Goal: Information Seeking & Learning: Learn about a topic

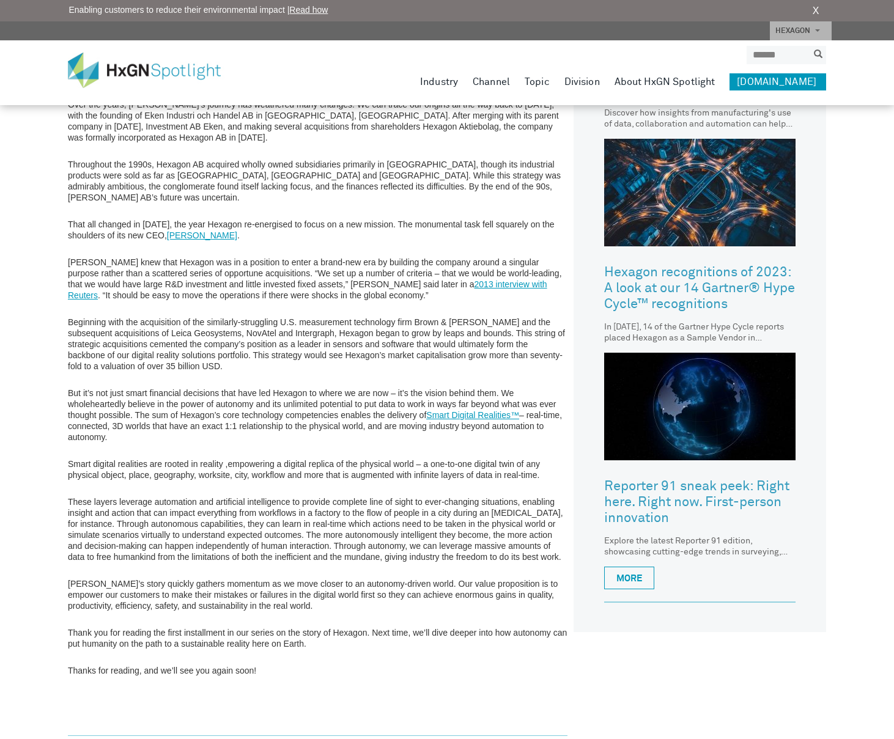
scroll to position [610, 0]
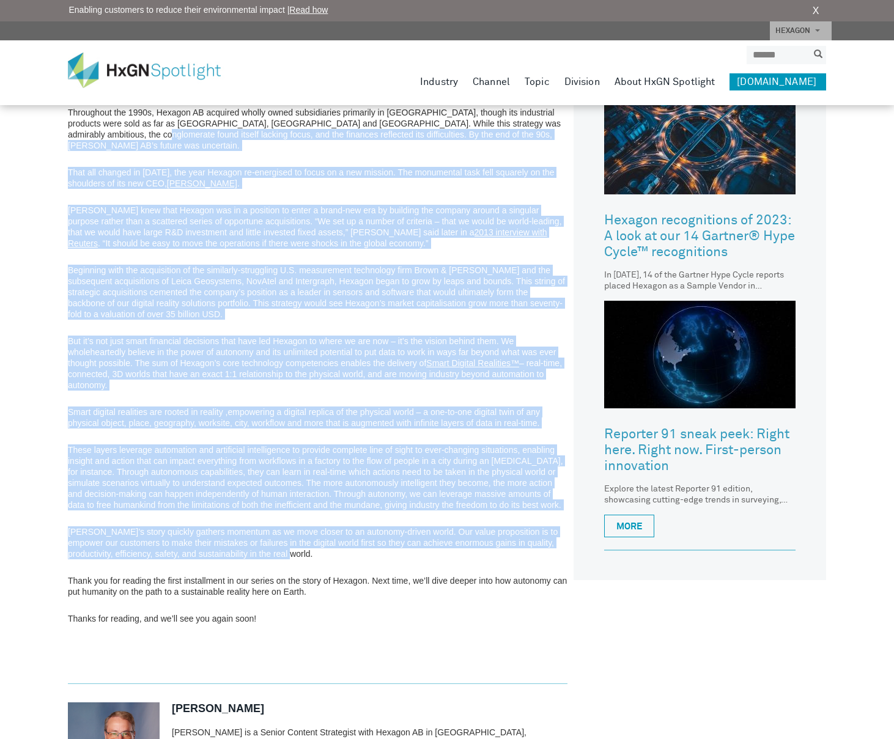
drag, startPoint x: 283, startPoint y: 551, endPoint x: 98, endPoint y: 139, distance: 451.7
click at [98, 139] on div "Hello, and welcome to a very special 3-part series (Our journey, Our influence,…" at bounding box center [317, 325] width 499 height 718
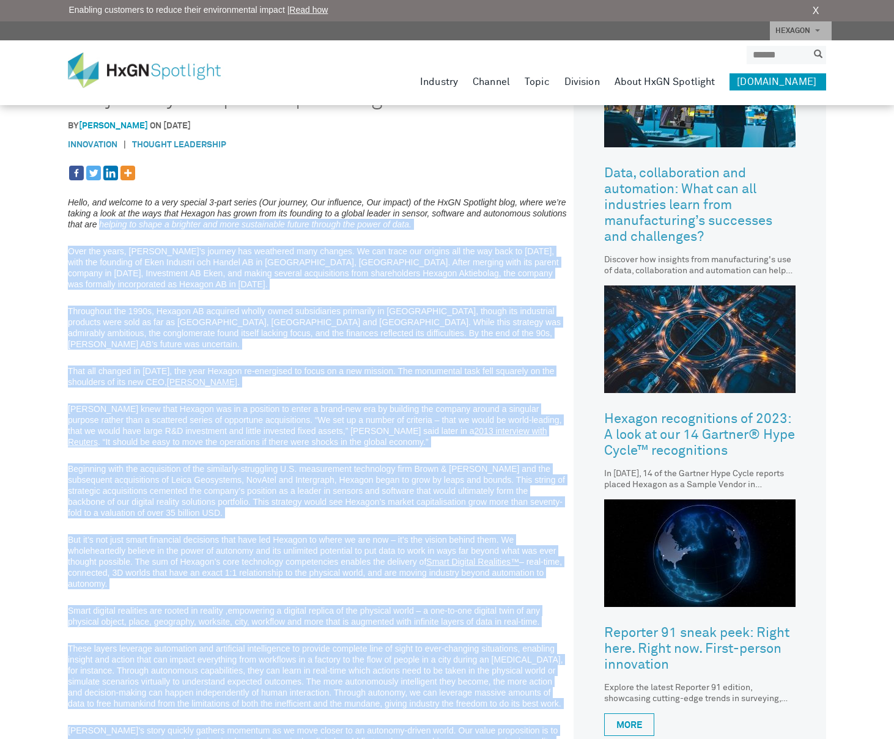
scroll to position [411, 0]
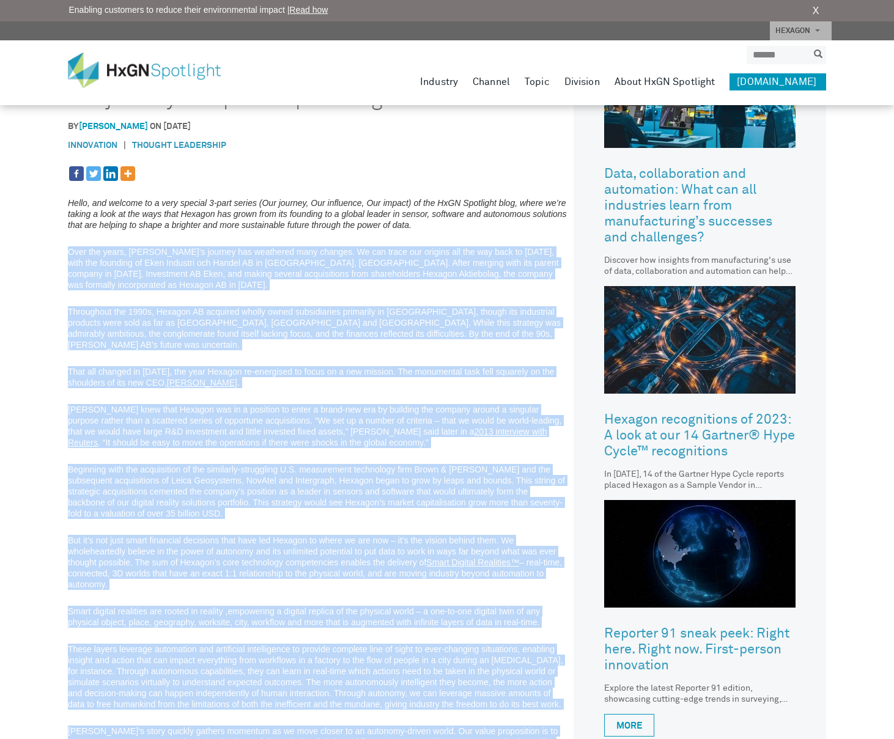
copy div "Lore ips dolor, Sitamet’c adipisc eli seddoeius temp incidid. Ut lab etdol mag …"
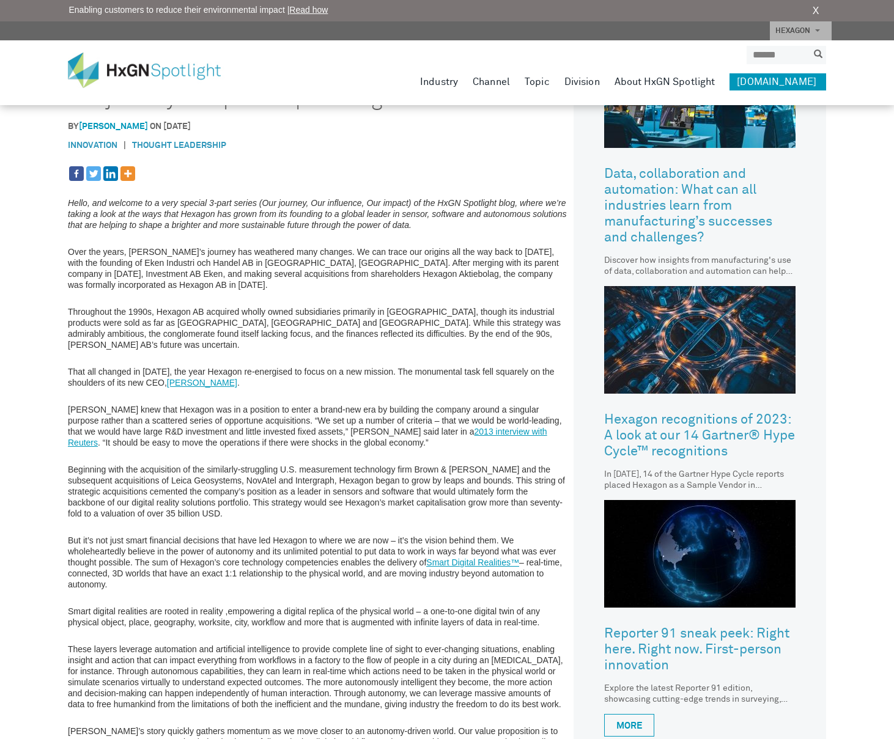
click at [134, 296] on div "Hello, and welcome to a very special 3-part series (Our journey, Our influence,…" at bounding box center [317, 524] width 499 height 718
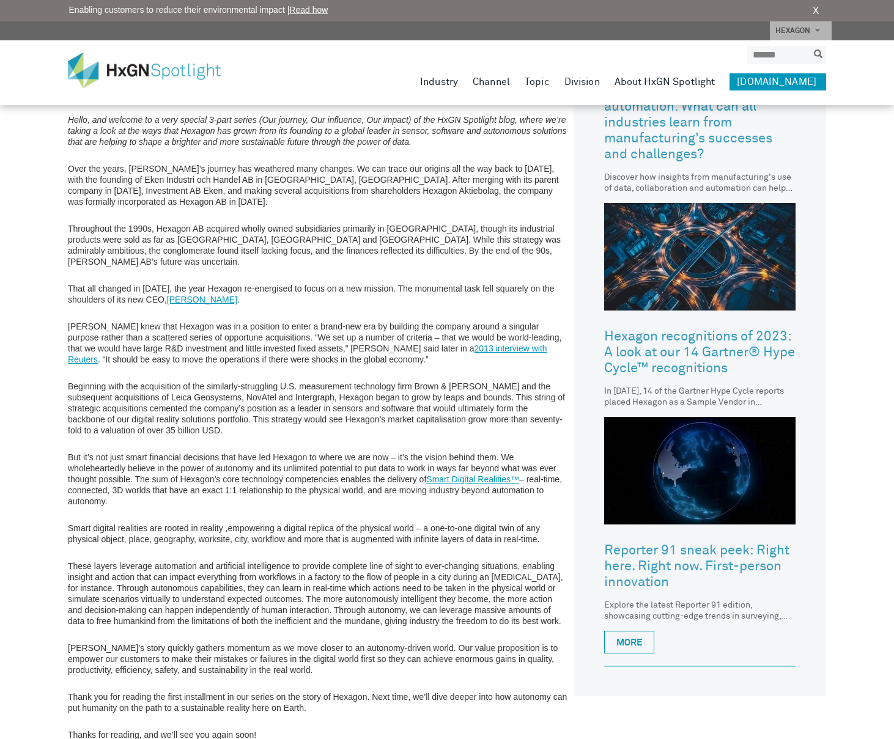
scroll to position [506, 0]
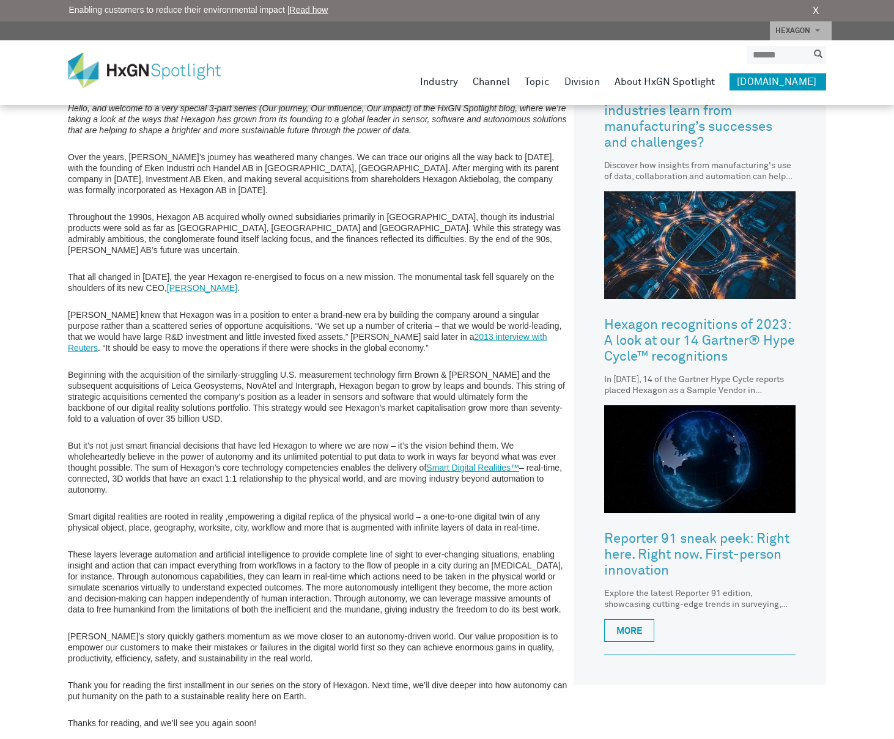
click at [261, 473] on p "But it’s not just smart financial decisions that have led Hexagon to where we a…" at bounding box center [317, 467] width 499 height 55
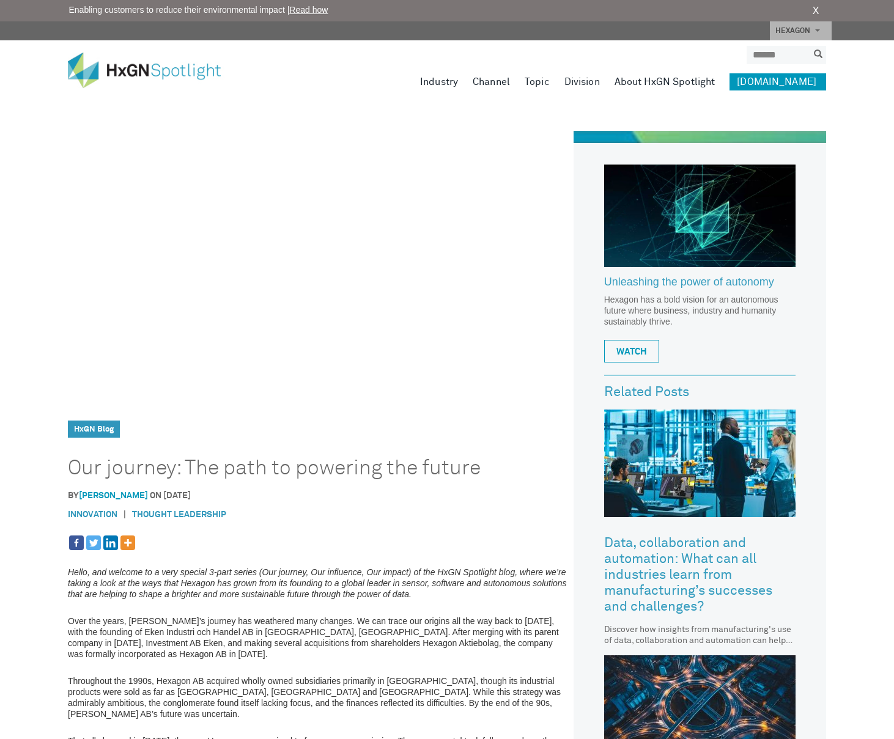
scroll to position [0, 0]
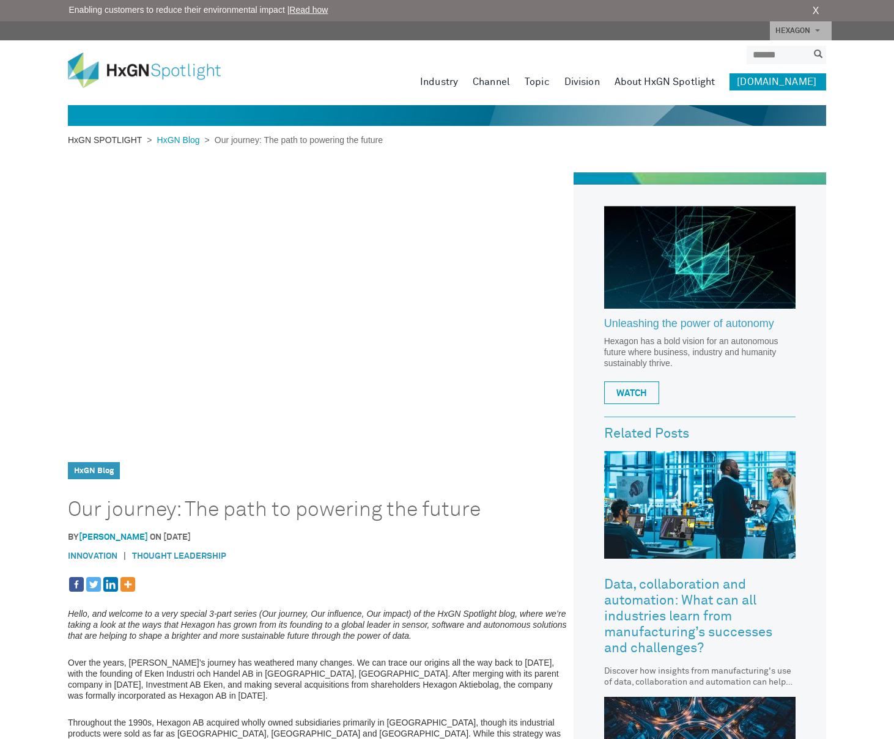
click at [101, 141] on link "HxGN SPOTLIGHT" at bounding box center [107, 140] width 79 height 10
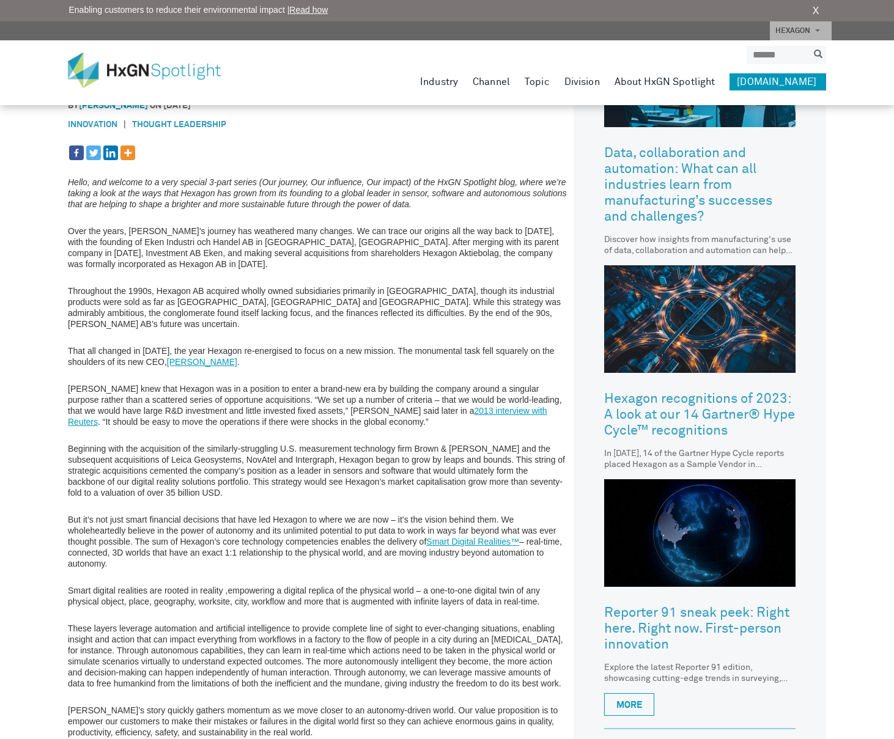
scroll to position [672, 0]
